Goal: Task Accomplishment & Management: Manage account settings

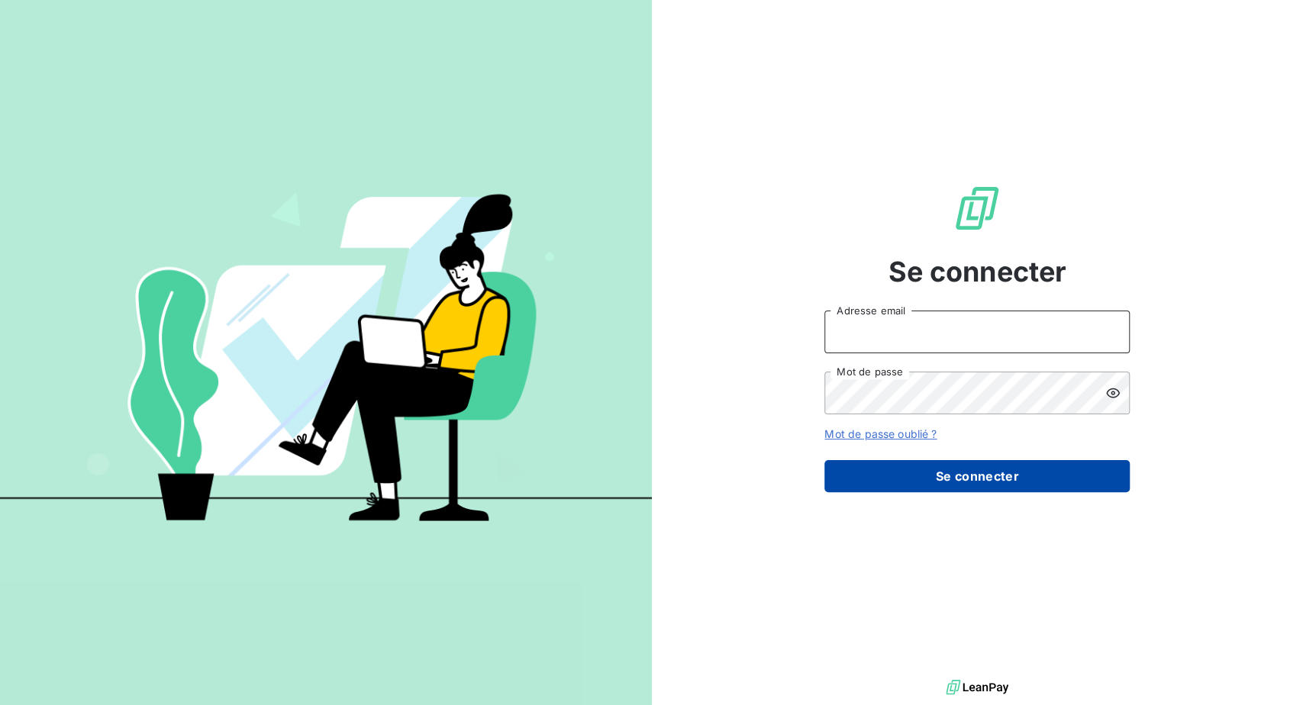
type input "[PERSON_NAME][EMAIL_ADDRESS][PERSON_NAME][DOMAIN_NAME]"
click at [965, 492] on button "Se connecter" at bounding box center [976, 476] width 305 height 32
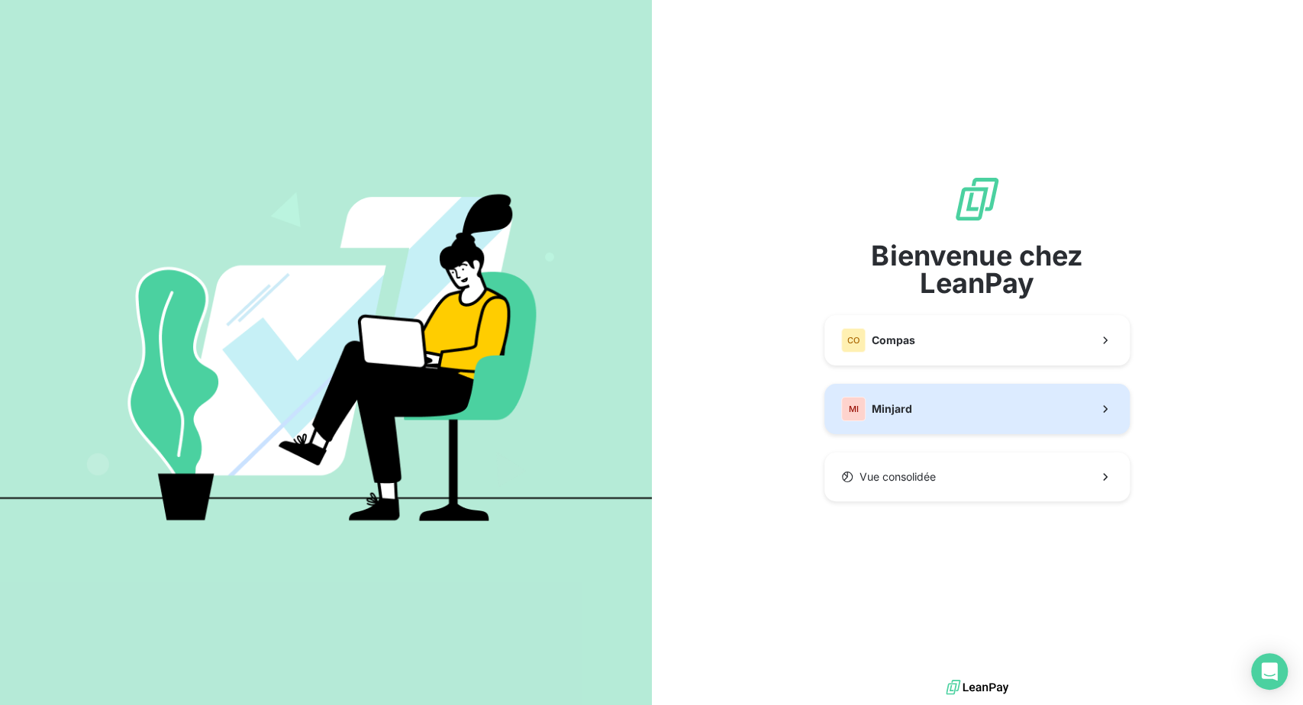
click at [907, 417] on span "Minjard" at bounding box center [891, 408] width 40 height 15
